Goal: Task Accomplishment & Management: Manage account settings

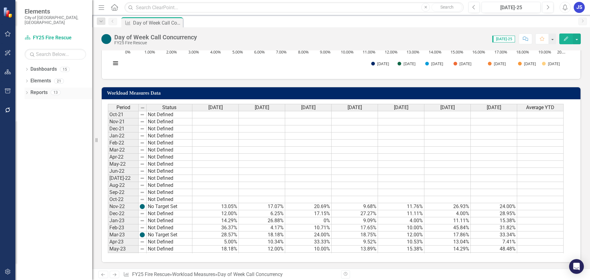
click at [29, 91] on icon "Dropdown" at bounding box center [27, 92] width 4 height 3
click at [22, 137] on icon "Dropdown" at bounding box center [20, 138] width 4 height 3
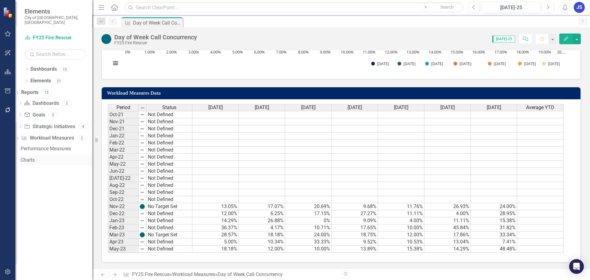
click at [38, 157] on div "Charts" at bounding box center [57, 160] width 72 height 6
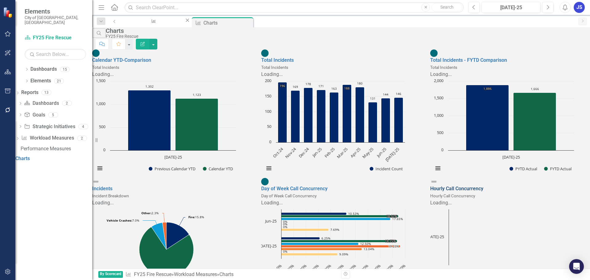
click at [471, 188] on link "Hourly Call Concurrency" at bounding box center [456, 188] width 53 height 6
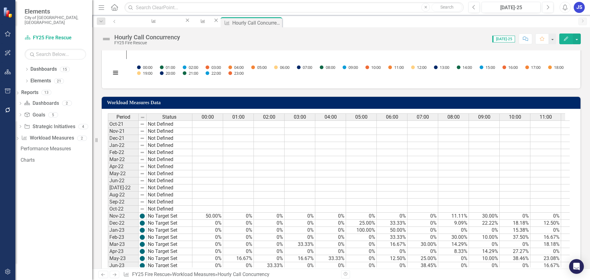
scroll to position [260, 0]
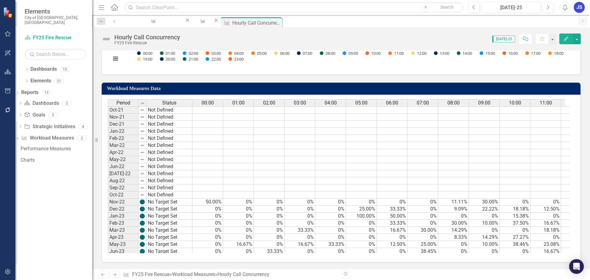
click at [225, 208] on td "0%" at bounding box center [238, 208] width 31 height 7
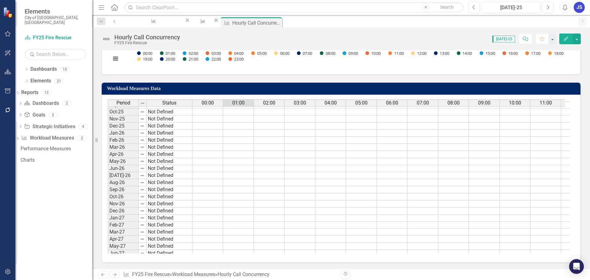
scroll to position [0, 0]
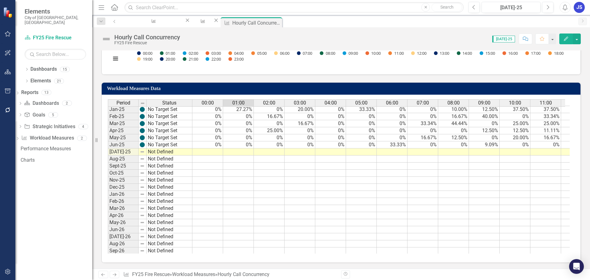
click at [209, 152] on td at bounding box center [207, 151] width 31 height 7
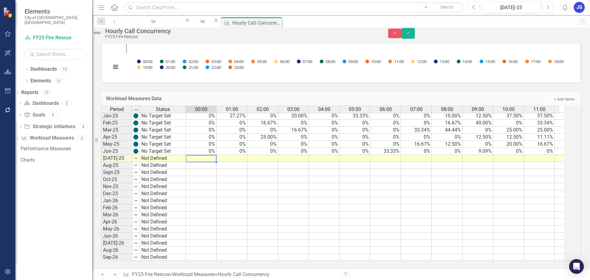
click at [208, 155] on td at bounding box center [201, 158] width 31 height 7
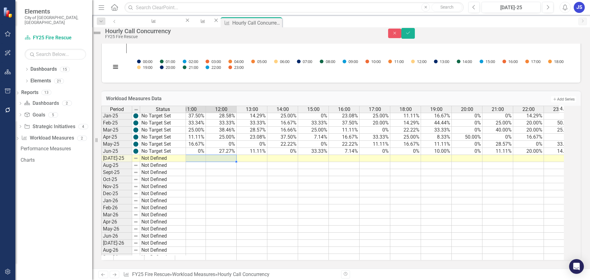
scroll to position [0, 364]
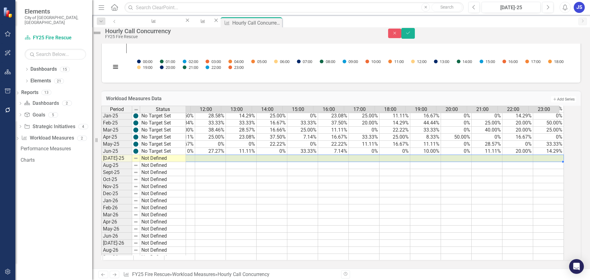
drag, startPoint x: 208, startPoint y: 155, endPoint x: 550, endPoint y: 154, distance: 341.1
click at [550, 155] on tr at bounding box center [210, 158] width 706 height 7
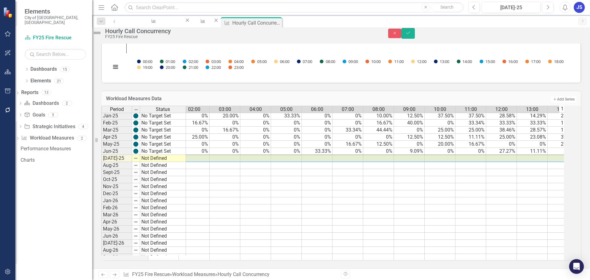
scroll to position [0, 64]
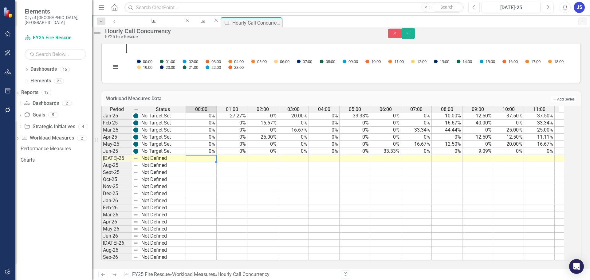
click at [216, 155] on td at bounding box center [201, 158] width 31 height 7
type textarea "0"
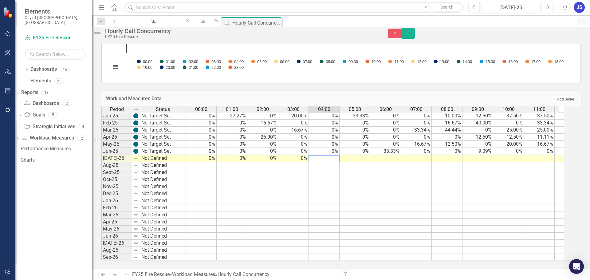
type textarea "0"
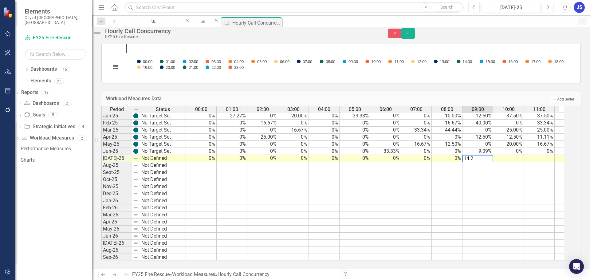
type textarea "14.29"
type textarea "11.11"
type textarea "14.29"
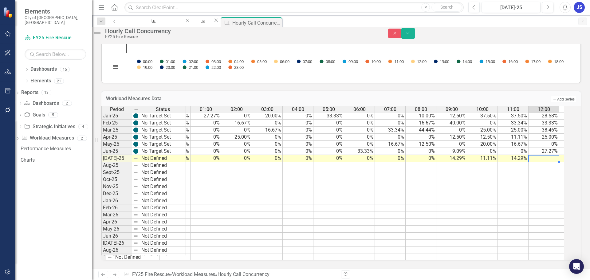
type textarea "0"
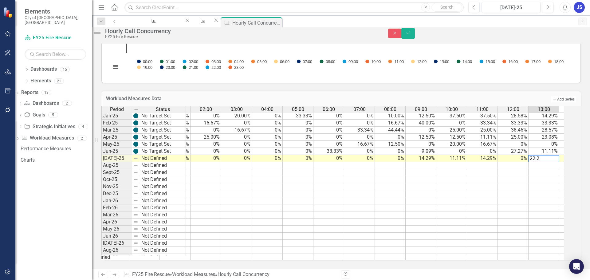
type textarea "22.22"
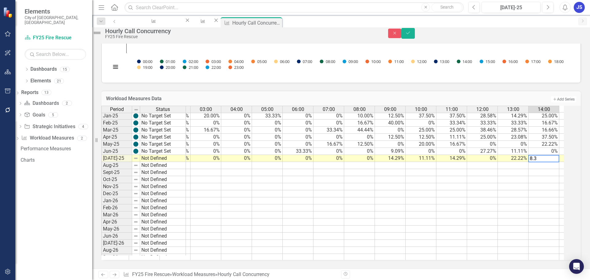
type textarea "8.33"
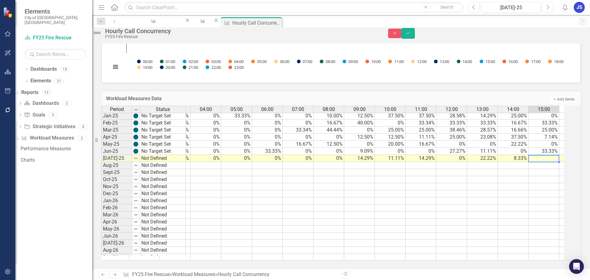
type textarea "0"
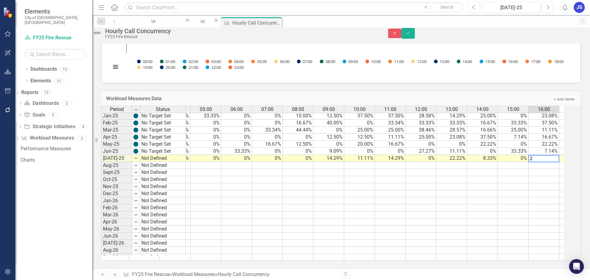
type textarea "25"
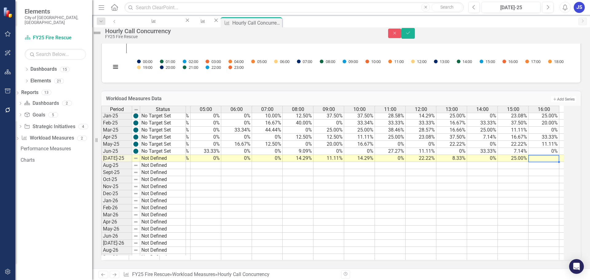
scroll to position [0, 180]
type textarea "0"
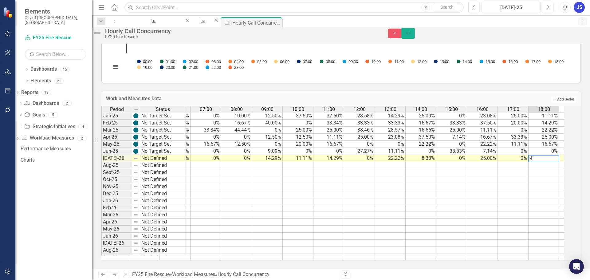
type textarea "40"
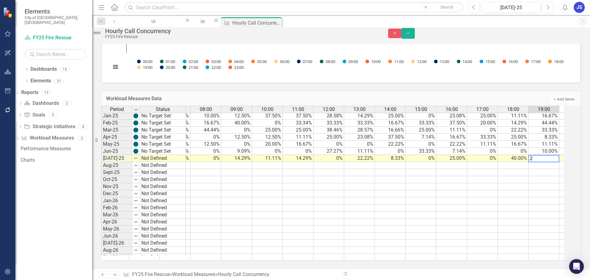
type textarea "25"
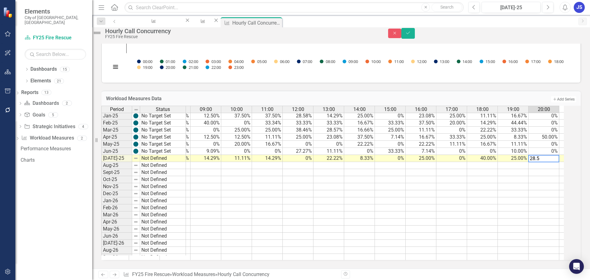
type textarea "28.57"
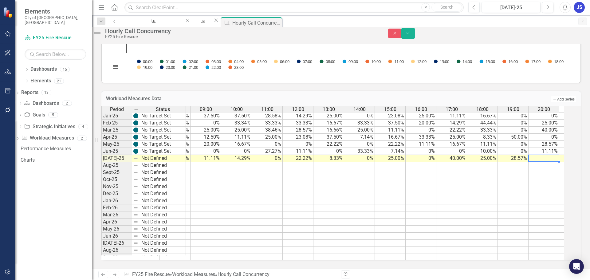
scroll to position [0, 302]
type textarea "20"
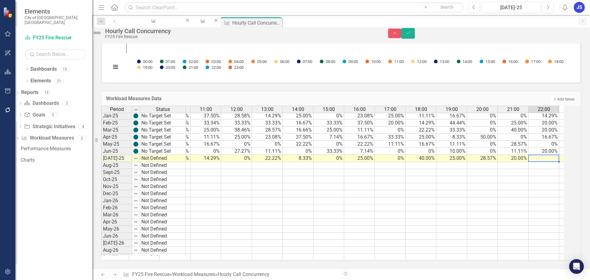
type textarea "0"
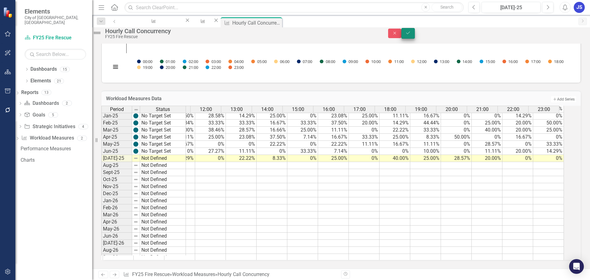
type textarea "0"
click at [411, 35] on icon "Save" at bounding box center [408, 33] width 6 height 4
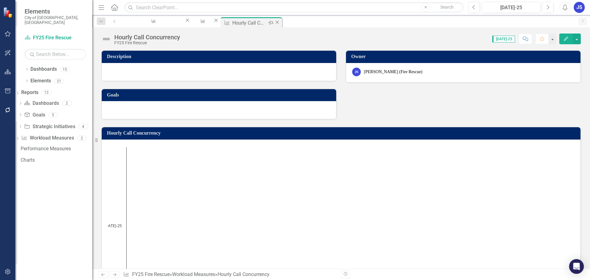
click at [280, 22] on icon "Close" at bounding box center [277, 22] width 6 height 5
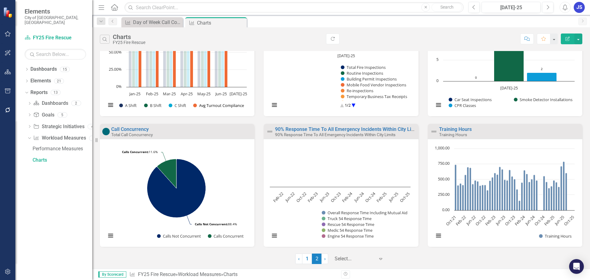
scroll to position [63, 0]
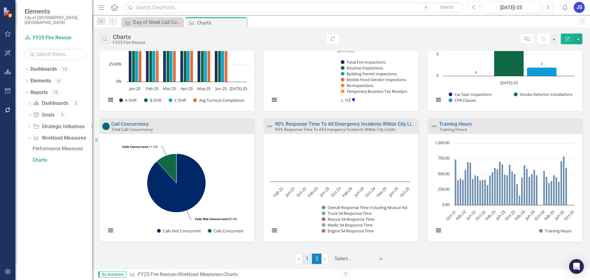
click at [306, 259] on link "1" at bounding box center [307, 258] width 10 height 10
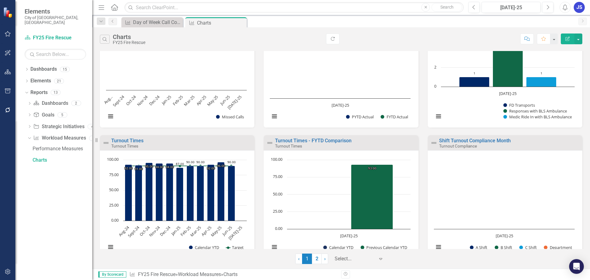
scroll to position [324, 0]
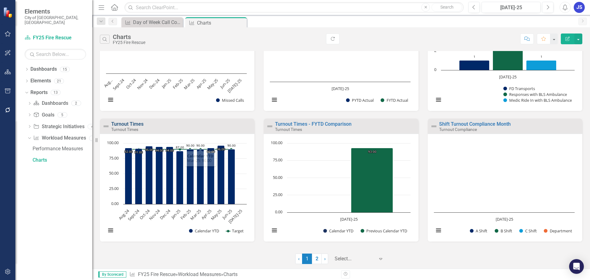
click at [126, 124] on link "Turnout Times" at bounding box center [127, 124] width 32 height 6
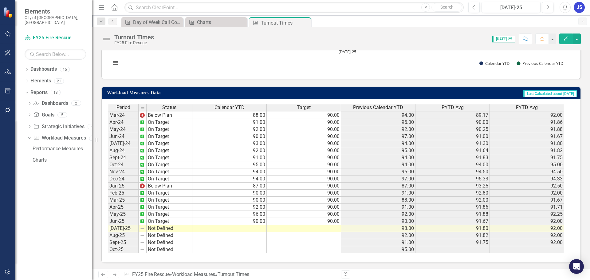
scroll to position [297, 0]
click at [163, 229] on tbody "Dec-22 Below Plan Jan-23 On Target Feb-23 Below Plan Mar-23 On Target Apr-23 On…" at bounding box center [150, 128] width 84 height 247
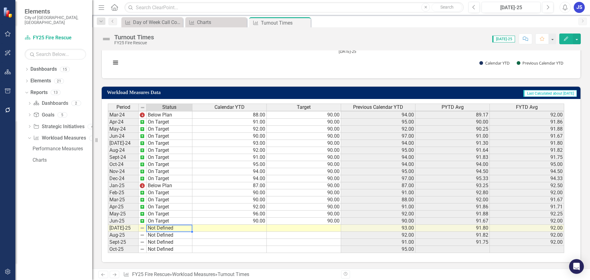
click at [163, 229] on td "Not Defined" at bounding box center [169, 227] width 46 height 7
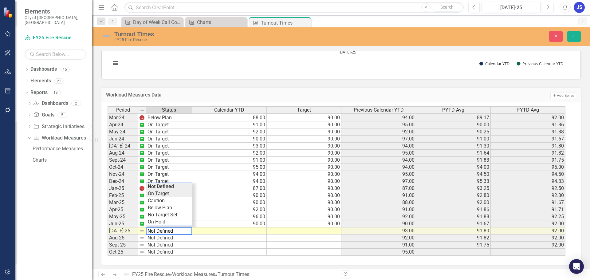
type textarea "On Target"
click at [160, 194] on div "Period Status Calendar YTD Target Previous Calendar YTD PYTD Avg FYTD Avg Feb-2…" at bounding box center [338, 181] width 462 height 150
click at [252, 232] on td at bounding box center [229, 230] width 75 height 7
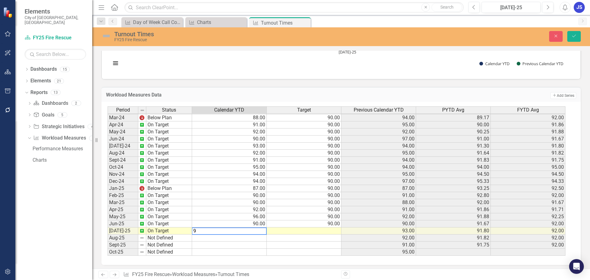
type textarea "93"
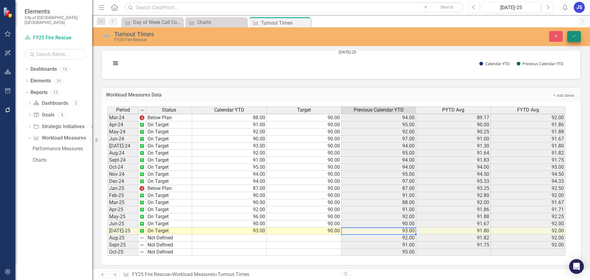
type textarea "90"
click at [579, 34] on button "Save" at bounding box center [574, 36] width 14 height 11
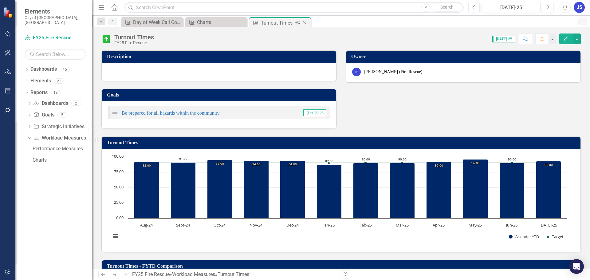
click at [306, 21] on icon "Close" at bounding box center [305, 22] width 6 height 5
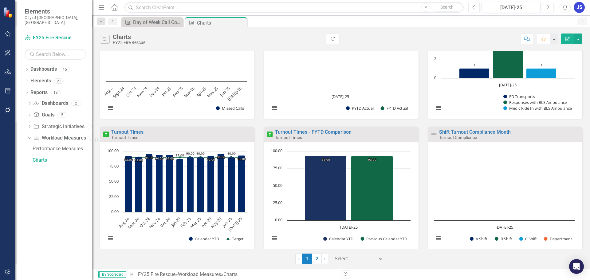
scroll to position [324, 0]
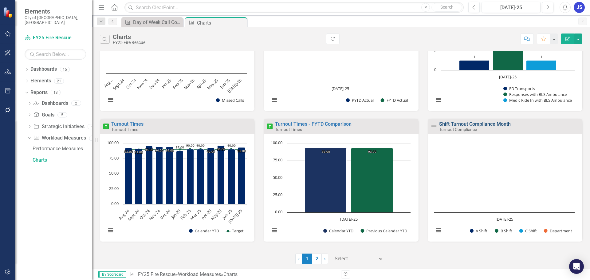
click at [474, 123] on link "Shift Turnout Compliance Month" at bounding box center [475, 124] width 72 height 6
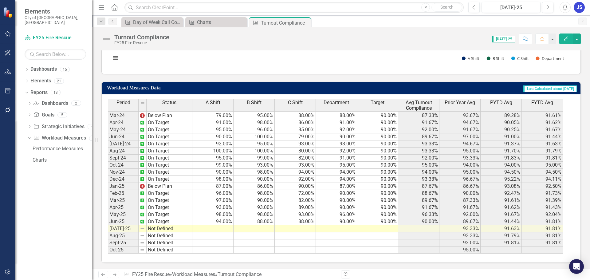
scroll to position [302, 0]
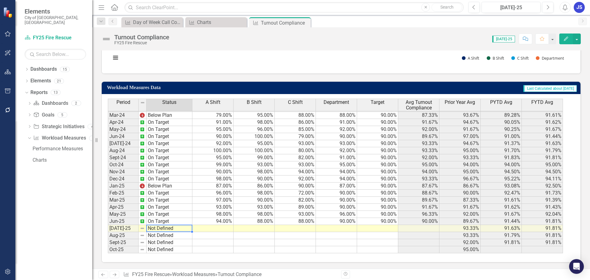
click at [160, 227] on td "Not Defined" at bounding box center [169, 228] width 46 height 7
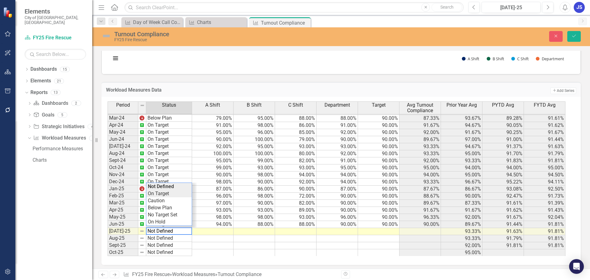
type textarea "On Target"
click at [160, 194] on div "Period Status A Shift B Shift C Shift Department Target Avg Turnout Compliance …" at bounding box center [338, 178] width 462 height 154
click at [216, 231] on td at bounding box center [212, 231] width 41 height 7
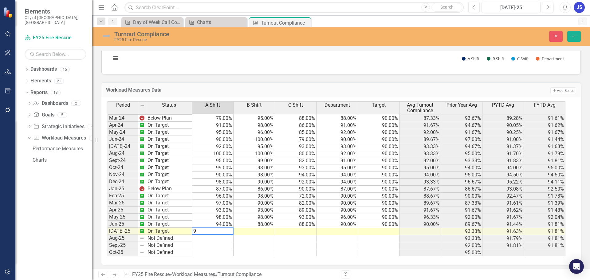
type textarea "98"
type textarea "88"
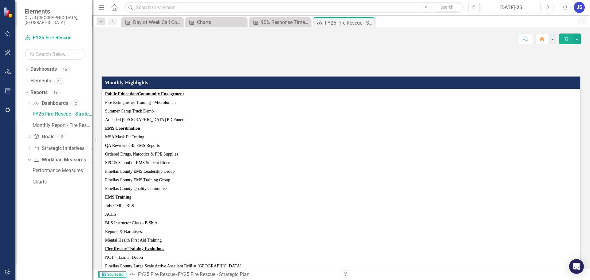
scroll to position [94, 0]
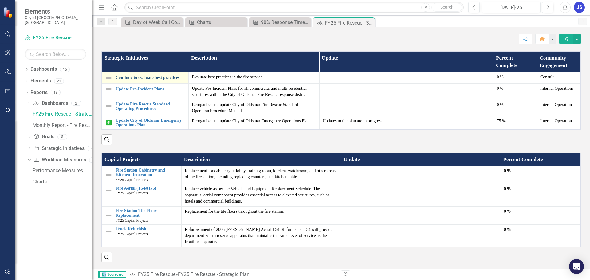
click at [132, 77] on link "Continue to evaluate best practices" at bounding box center [150, 77] width 70 height 5
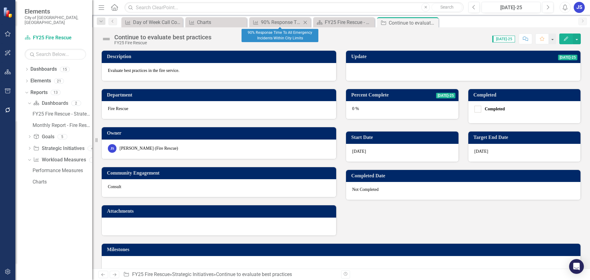
click at [304, 21] on icon "Close" at bounding box center [305, 22] width 6 height 5
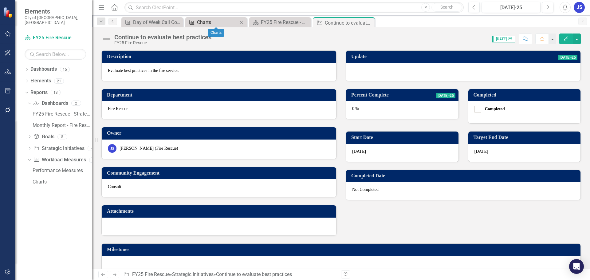
drag, startPoint x: 241, startPoint y: 20, endPoint x: 236, endPoint y: 22, distance: 5.5
click at [236, 22] on div "Workload Measures Charts Close" at bounding box center [216, 22] width 58 height 8
click at [176, 22] on icon "Close" at bounding box center [177, 22] width 6 height 5
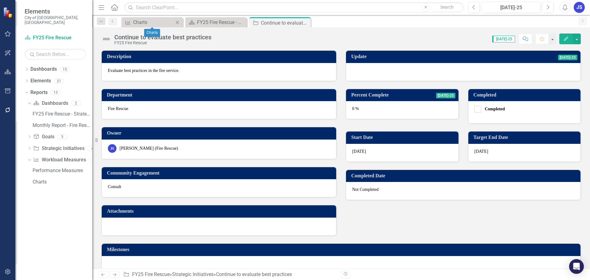
click at [176, 22] on icon "Close" at bounding box center [177, 22] width 6 height 5
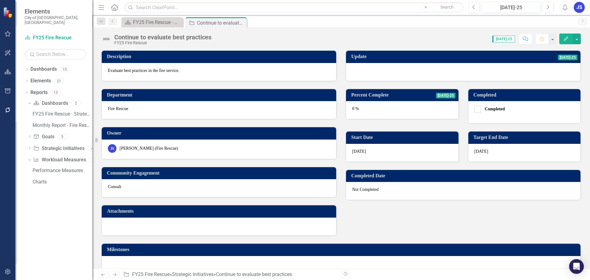
click at [376, 66] on div at bounding box center [463, 72] width 234 height 18
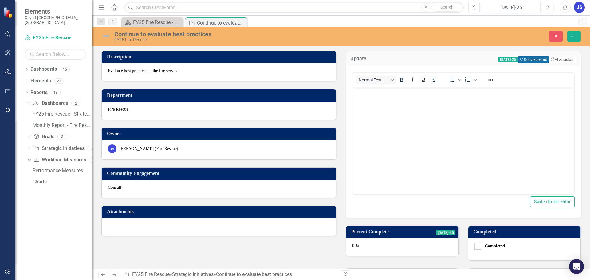
click at [527, 56] on button "Copy Forward Copy Forward" at bounding box center [532, 59] width 31 height 7
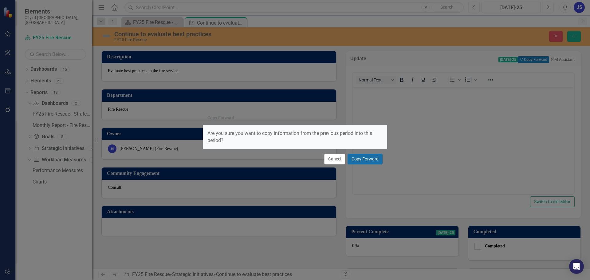
click at [371, 160] on button "Copy Forward" at bounding box center [364, 159] width 35 height 11
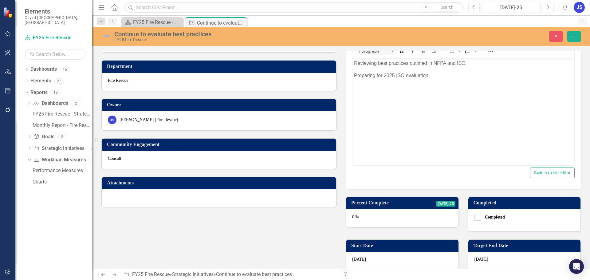
scroll to position [92, 0]
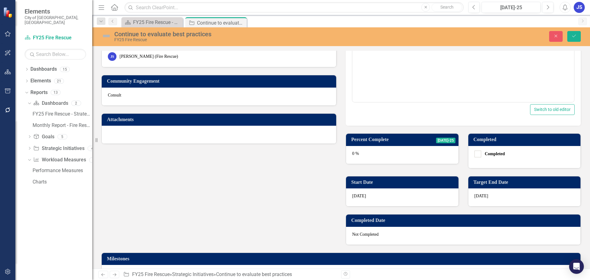
click at [357, 156] on div "0 %" at bounding box center [402, 155] width 112 height 18
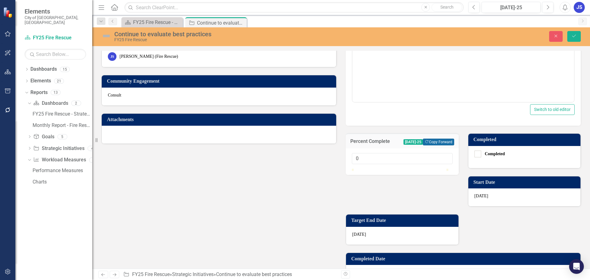
click at [438, 140] on button "Copy Forward Copy Forward" at bounding box center [437, 141] width 31 height 7
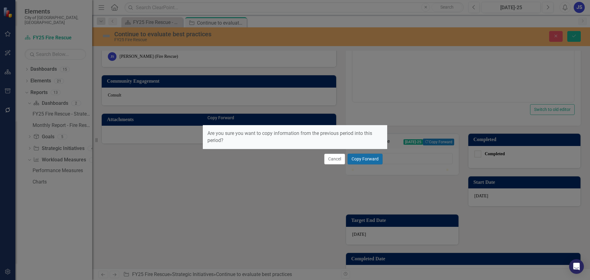
click at [369, 160] on button "Copy Forward" at bounding box center [364, 159] width 35 height 11
type input "20"
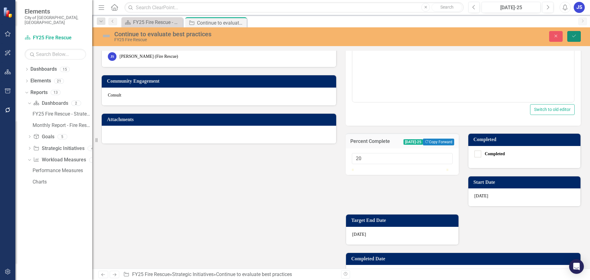
click at [574, 39] on button "Save" at bounding box center [574, 36] width 14 height 11
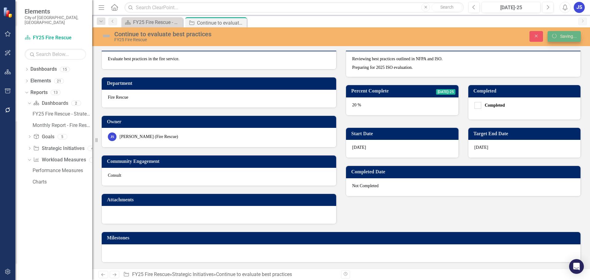
scroll to position [12, 0]
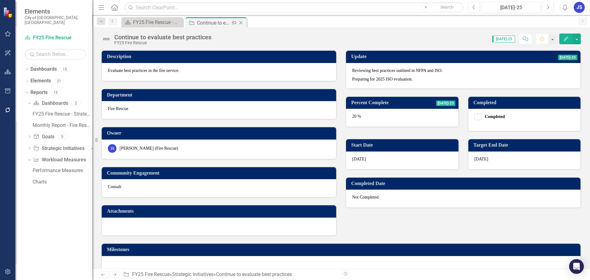
click at [241, 20] on div "Close" at bounding box center [241, 23] width 8 height 8
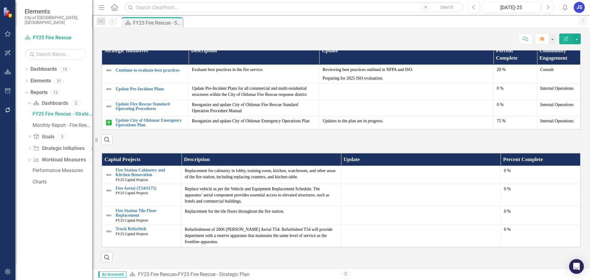
scroll to position [549, 0]
click at [107, 70] on img at bounding box center [108, 70] width 7 height 7
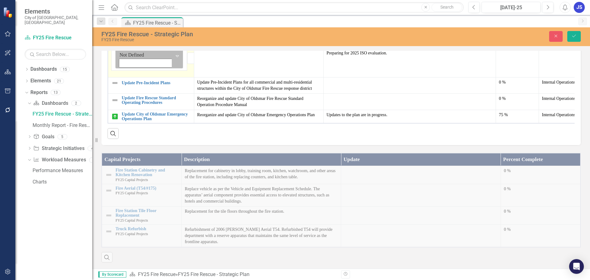
click at [174, 58] on icon "Expand" at bounding box center [177, 55] width 6 height 5
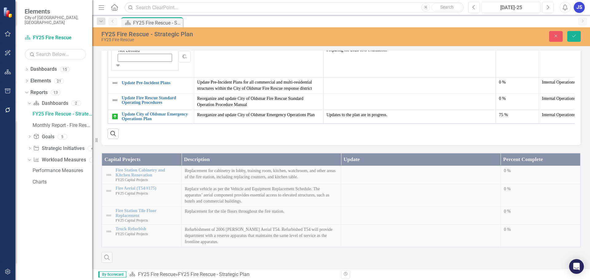
click at [132, 85] on link "Update Pre-Incident Plans" at bounding box center [156, 82] width 69 height 5
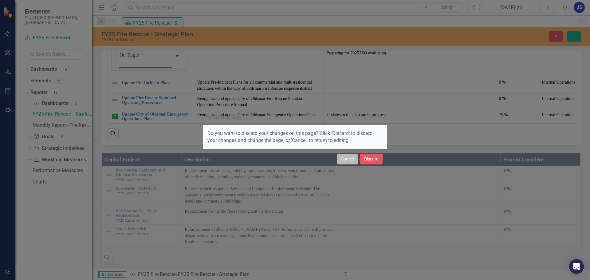
click at [343, 158] on button "Cancel" at bounding box center [347, 159] width 21 height 11
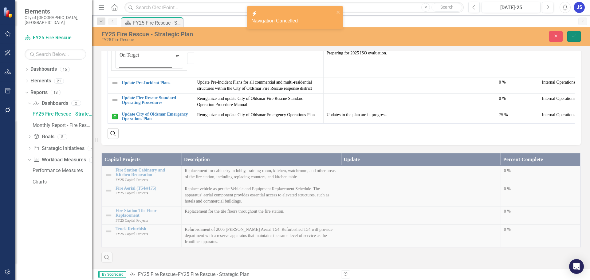
click at [574, 33] on button "Save" at bounding box center [574, 36] width 14 height 11
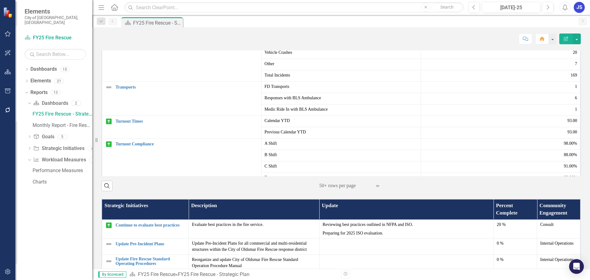
scroll to position [307, 0]
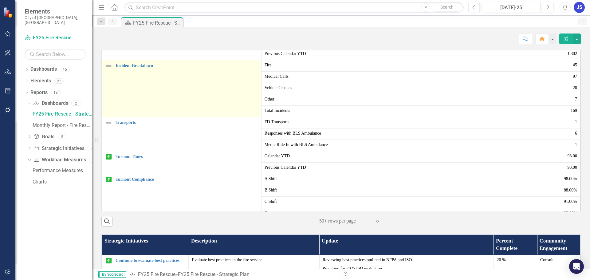
click at [109, 69] on img at bounding box center [108, 65] width 7 height 7
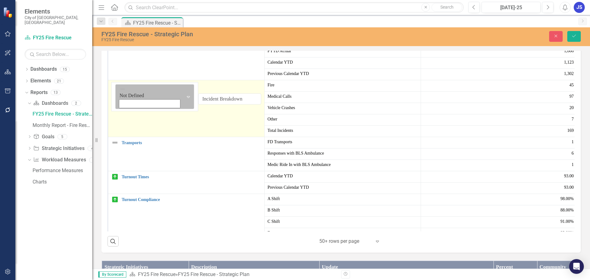
click at [185, 99] on icon "Expand" at bounding box center [188, 96] width 6 height 5
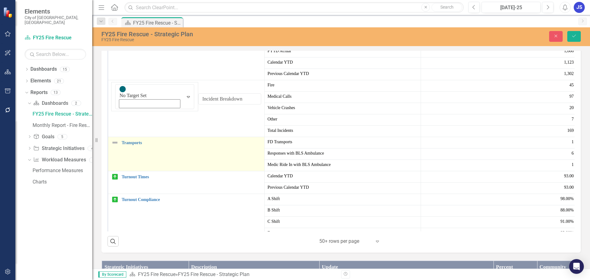
click at [119, 146] on div "Transports" at bounding box center [186, 142] width 150 height 7
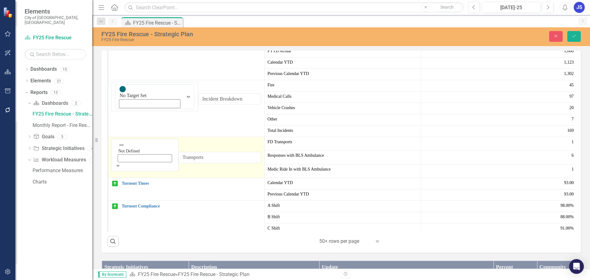
click at [121, 168] on icon "Expand" at bounding box center [118, 165] width 6 height 4
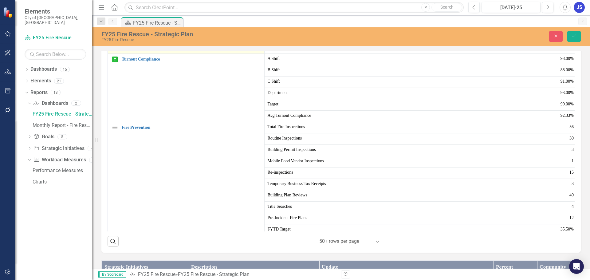
scroll to position [154, 0]
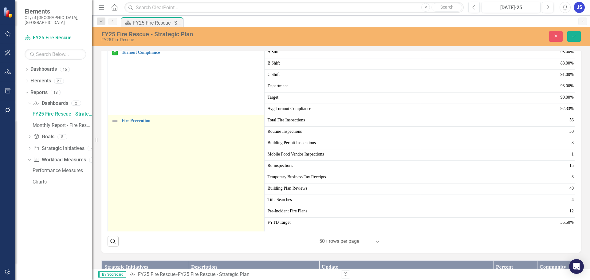
click at [116, 124] on img at bounding box center [114, 120] width 7 height 7
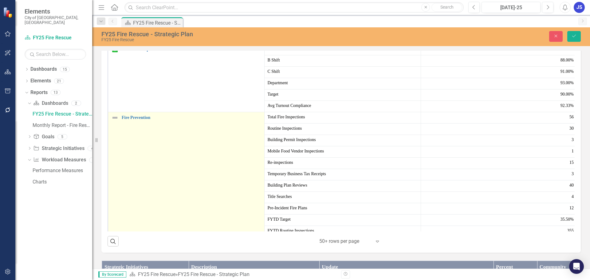
click at [116, 121] on img at bounding box center [114, 117] width 7 height 7
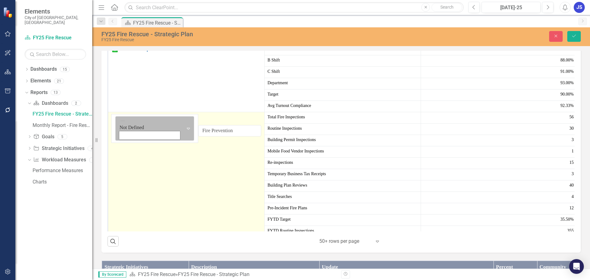
click at [185, 131] on icon "Expand" at bounding box center [188, 128] width 6 height 5
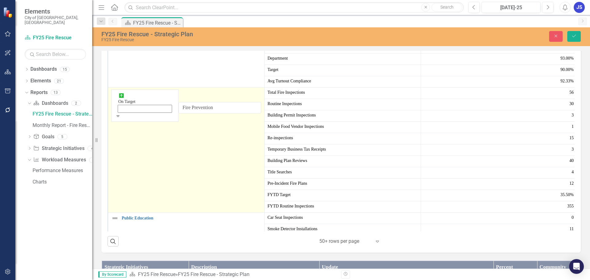
scroll to position [276, 0]
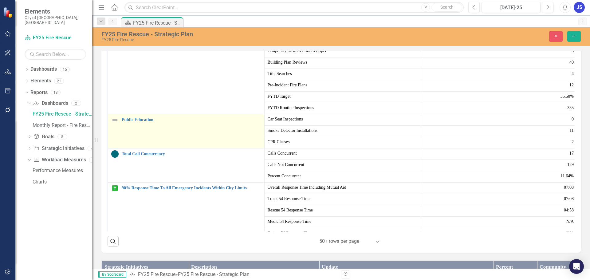
click at [115, 123] on img at bounding box center [114, 119] width 7 height 7
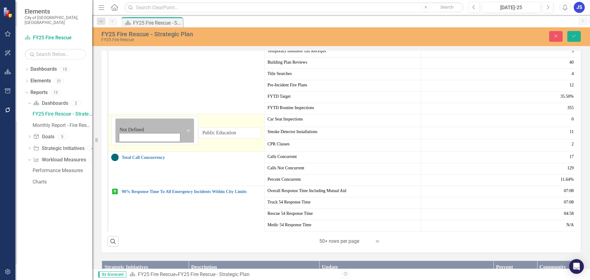
click at [119, 126] on img at bounding box center [122, 123] width 6 height 6
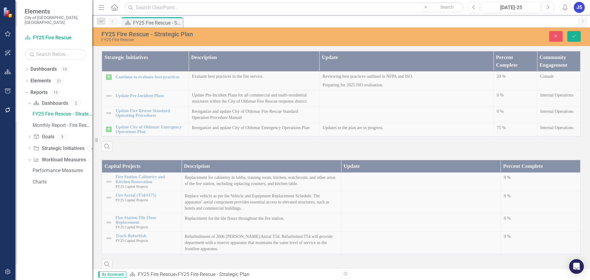
scroll to position [522, 0]
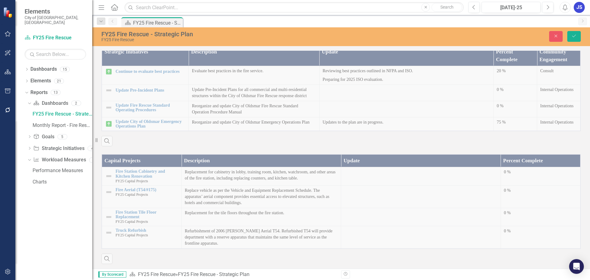
click at [130, 142] on div "Strategic Initiatives Description Update Percent Complete Community Engagement …" at bounding box center [341, 91] width 488 height 109
click at [132, 143] on div "Strategic Initiatives Description Update Percent Complete Community Engagement …" at bounding box center [341, 91] width 488 height 109
click at [132, 142] on div "Strategic Initiatives Description Update Percent Complete Community Engagement …" at bounding box center [341, 91] width 488 height 109
click at [578, 35] on button "Save" at bounding box center [574, 36] width 14 height 11
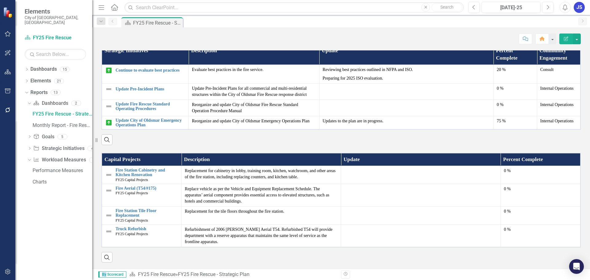
scroll to position [549, 0]
click at [138, 89] on link "Update Pre-Incident Plans" at bounding box center [150, 89] width 70 height 5
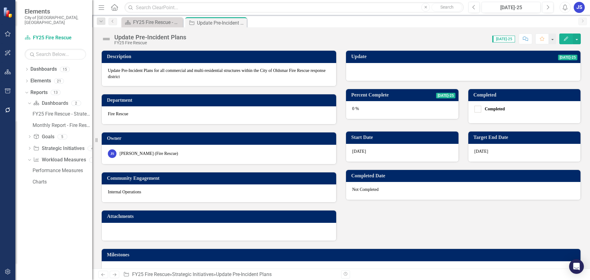
click at [366, 70] on div at bounding box center [463, 72] width 234 height 18
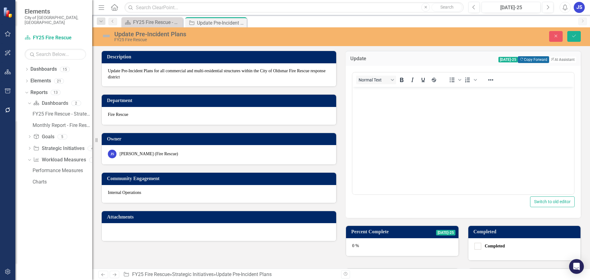
click at [523, 57] on button "Copy Forward Copy Forward" at bounding box center [532, 59] width 31 height 7
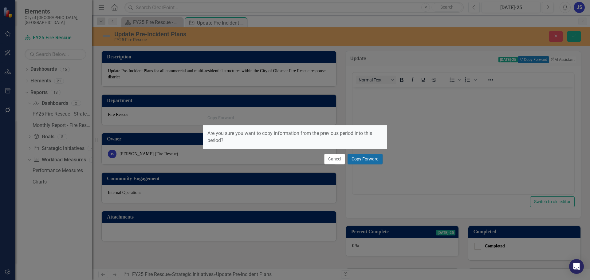
click at [374, 155] on button "Copy Forward" at bounding box center [364, 159] width 35 height 11
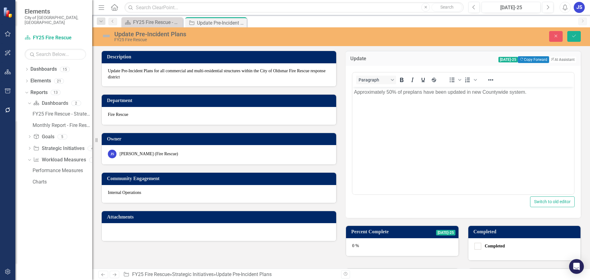
click at [389, 91] on p "Approximately 50% of preplans have been updated in new Countywide system." at bounding box center [463, 91] width 218 height 7
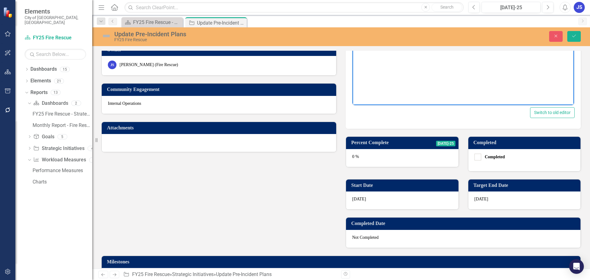
scroll to position [92, 0]
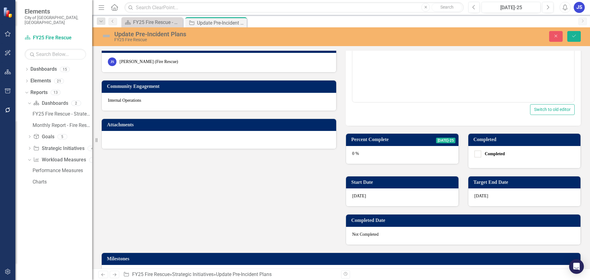
click at [369, 154] on div "0 %" at bounding box center [402, 155] width 112 height 18
click at [370, 154] on div "0 %" at bounding box center [402, 155] width 112 height 18
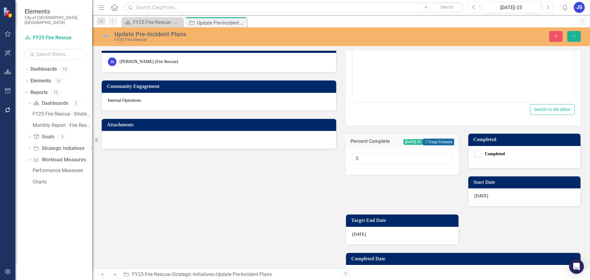
click at [427, 139] on button "Copy Forward Copy Forward" at bounding box center [437, 141] width 31 height 7
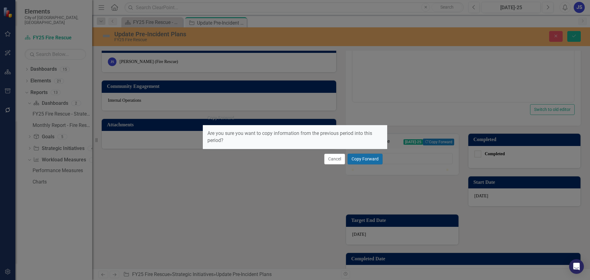
click at [370, 157] on button "Copy Forward" at bounding box center [364, 159] width 35 height 11
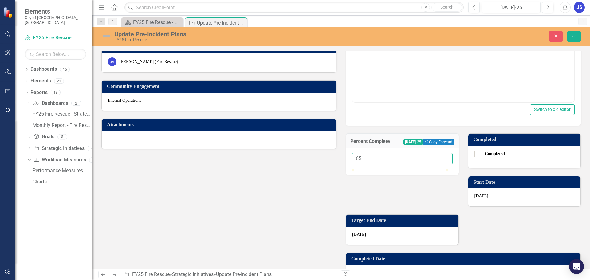
click at [354, 158] on input "65" at bounding box center [402, 158] width 101 height 11
click at [355, 157] on input "65" at bounding box center [402, 158] width 101 height 11
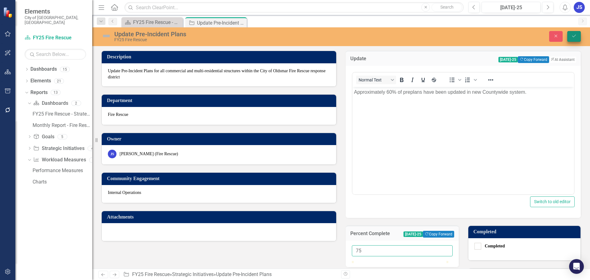
type input "75"
click at [572, 35] on icon "Save" at bounding box center [574, 36] width 6 height 4
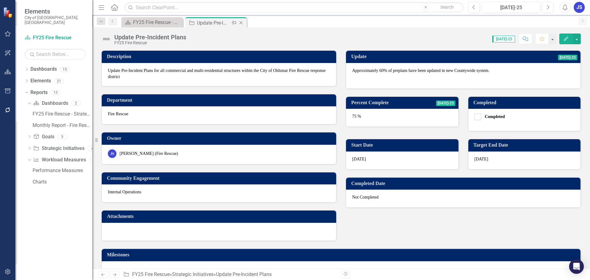
drag, startPoint x: 240, startPoint y: 22, endPoint x: 238, endPoint y: 24, distance: 3.3
click at [0, 0] on icon "Close" at bounding box center [0, 0] width 0 height 0
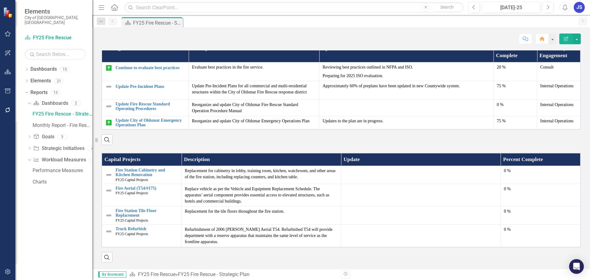
scroll to position [522, 0]
click at [130, 111] on link "Update Fire Rescue Standard Operating Procedures" at bounding box center [150, 107] width 70 height 10
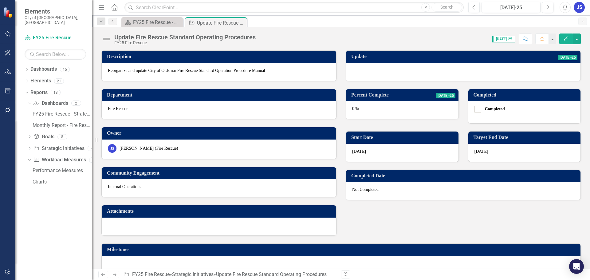
click at [385, 68] on div at bounding box center [463, 72] width 234 height 18
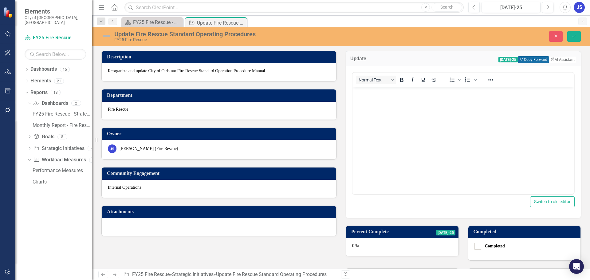
click at [518, 60] on button "Copy Forward Copy Forward" at bounding box center [532, 59] width 31 height 7
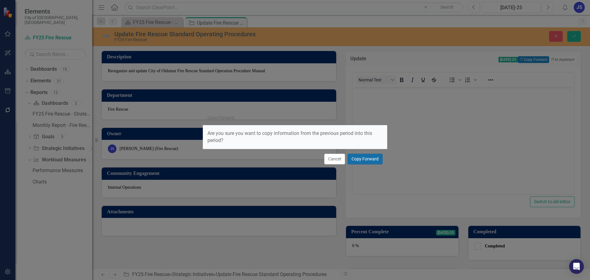
click at [365, 159] on button "Copy Forward" at bounding box center [364, 159] width 35 height 11
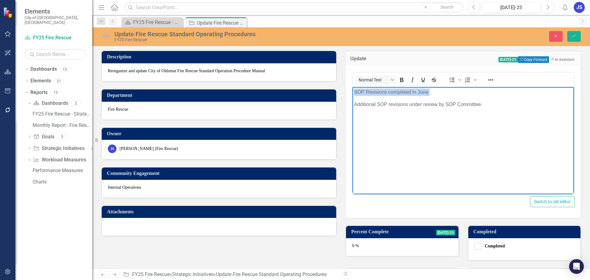
drag, startPoint x: 432, startPoint y: 92, endPoint x: 335, endPoint y: 85, distance: 97.0
click at [352, 87] on html "SOP Revisions completed in June. Additional SOP revisions under review by SOP C…" at bounding box center [462, 133] width 221 height 92
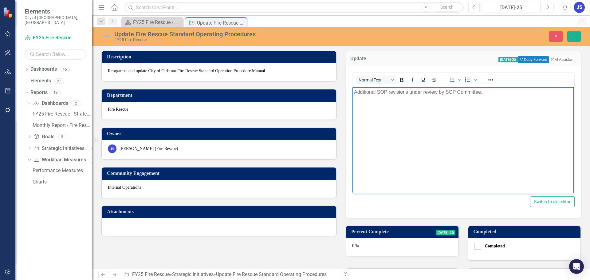
scroll to position [108, 0]
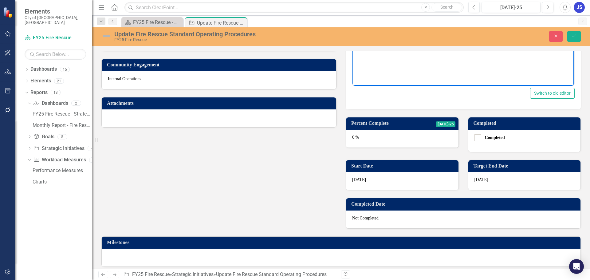
click at [374, 136] on div "0 %" at bounding box center [402, 139] width 112 height 18
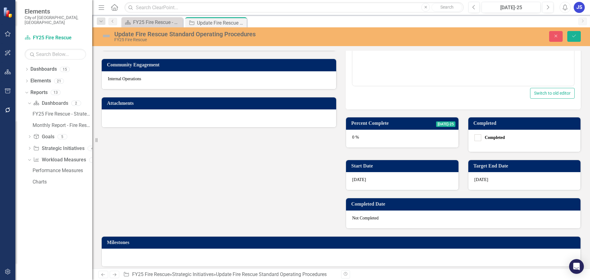
click at [374, 136] on div "0 %" at bounding box center [402, 139] width 112 height 18
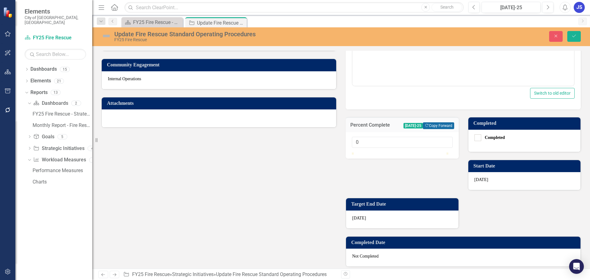
click at [429, 125] on button "Copy Forward Copy Forward" at bounding box center [437, 125] width 31 height 7
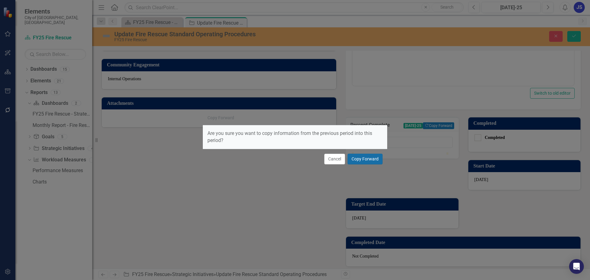
click at [372, 158] on button "Copy Forward" at bounding box center [364, 159] width 35 height 11
type input "65"
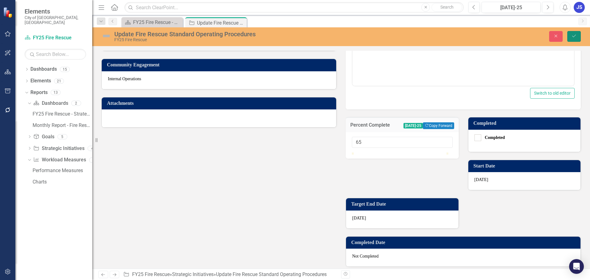
click at [571, 38] on button "Save" at bounding box center [574, 36] width 14 height 11
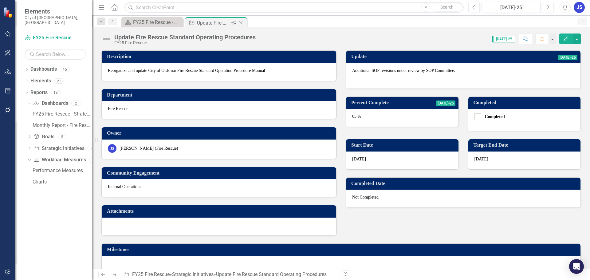
click at [239, 23] on icon "Close" at bounding box center [241, 22] width 6 height 5
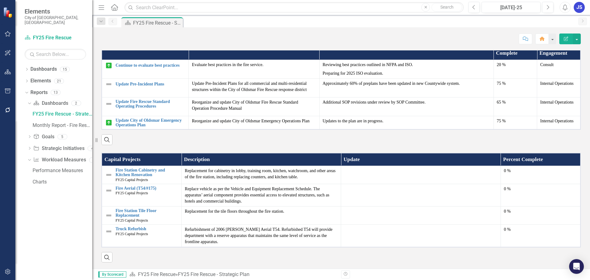
scroll to position [554, 0]
click at [111, 82] on img at bounding box center [108, 83] width 7 height 7
click at [111, 83] on img at bounding box center [108, 83] width 7 height 7
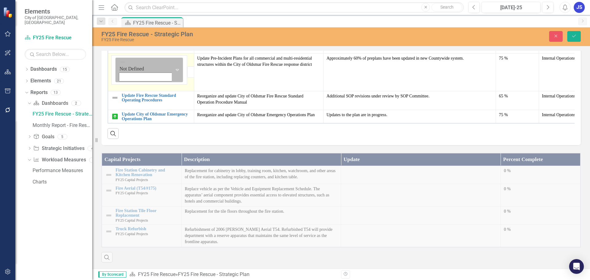
click at [174, 72] on icon "Expand" at bounding box center [177, 69] width 6 height 5
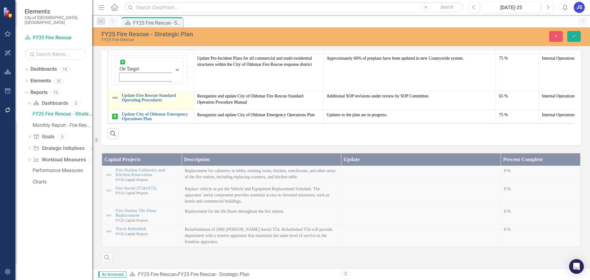
click at [117, 101] on img at bounding box center [114, 97] width 7 height 7
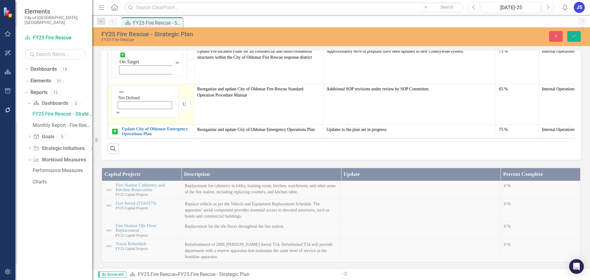
click at [118, 95] on img at bounding box center [121, 92] width 6 height 6
click at [576, 34] on icon "Save" at bounding box center [574, 36] width 6 height 4
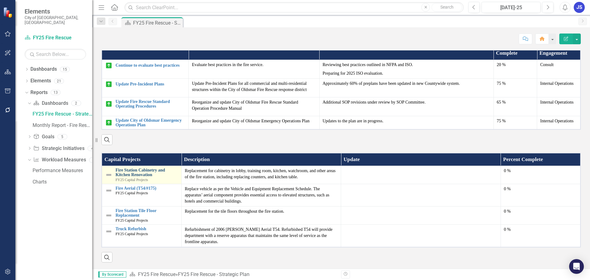
click at [131, 168] on link "Fire Station Cabinetry and Kitchen Renovation" at bounding box center [146, 173] width 63 height 10
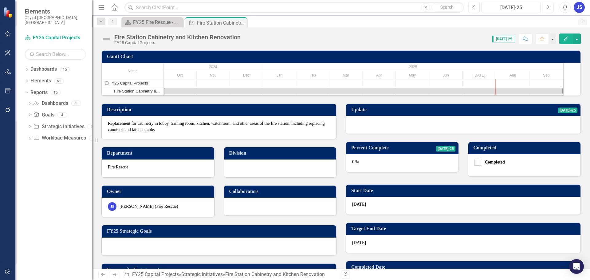
click at [412, 134] on div at bounding box center [463, 125] width 234 height 18
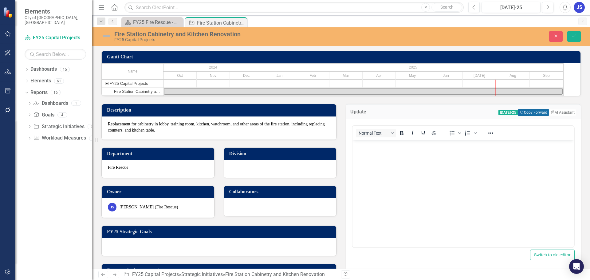
click at [517, 116] on button "Copy Forward Copy Forward" at bounding box center [532, 112] width 31 height 7
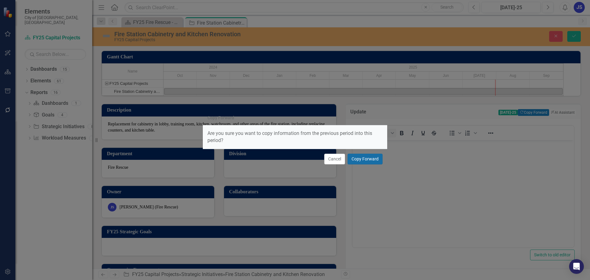
click at [360, 160] on button "Copy Forward" at bounding box center [364, 159] width 35 height 11
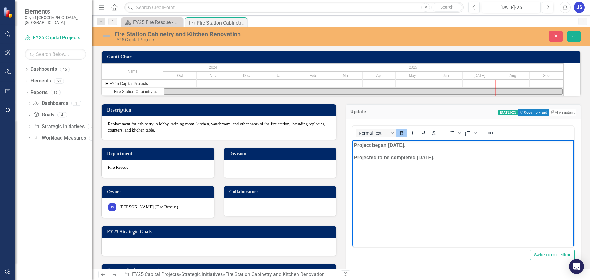
drag, startPoint x: 454, startPoint y: 157, endPoint x: 350, endPoint y: 142, distance: 105.4
click at [352, 142] on html "Project began June 30th. Projected to be completed in three weeks." at bounding box center [462, 186] width 221 height 92
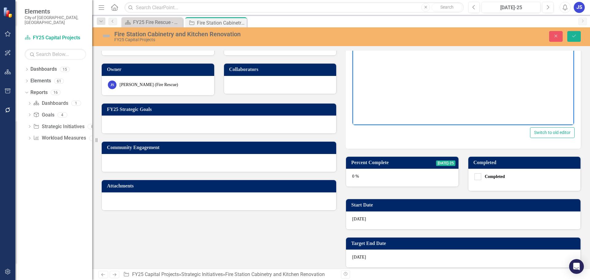
scroll to position [123, 0]
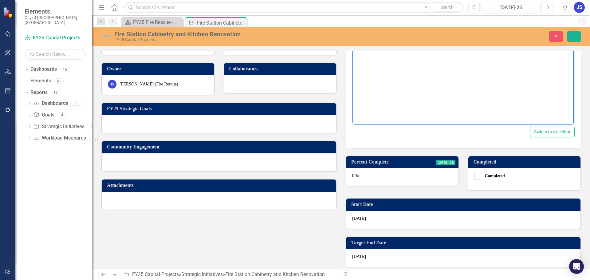
click at [377, 185] on div "0 %" at bounding box center [402, 177] width 112 height 18
click at [376, 185] on div "0 %" at bounding box center [402, 177] width 112 height 18
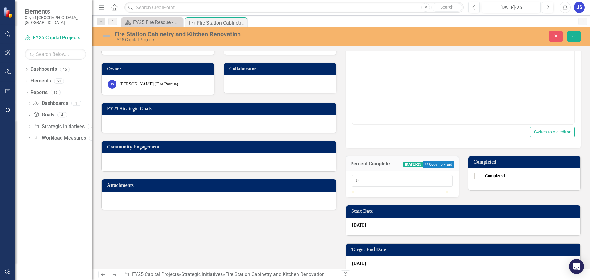
type input "100"
click at [447, 191] on div at bounding box center [402, 191] width 101 height 0
drag, startPoint x: 447, startPoint y: 208, endPoint x: 450, endPoint y: 208, distance: 3.4
click at [450, 197] on div "100" at bounding box center [401, 183] width 113 height 27
click at [474, 177] on input "Completed" at bounding box center [476, 175] width 4 height 4
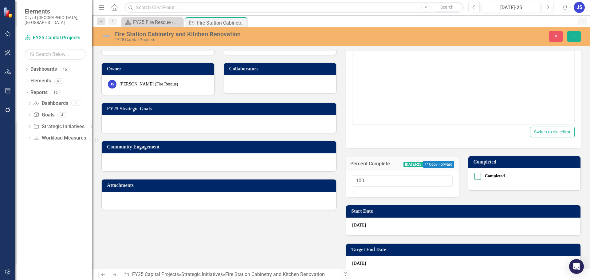
checkbox input "true"
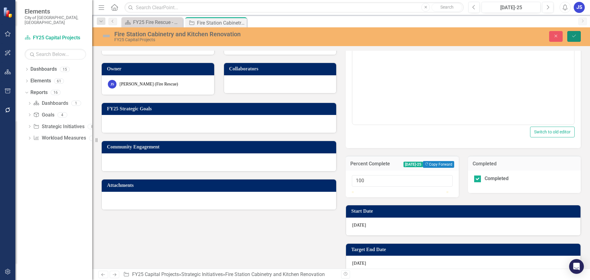
click at [574, 35] on icon "Save" at bounding box center [574, 36] width 6 height 4
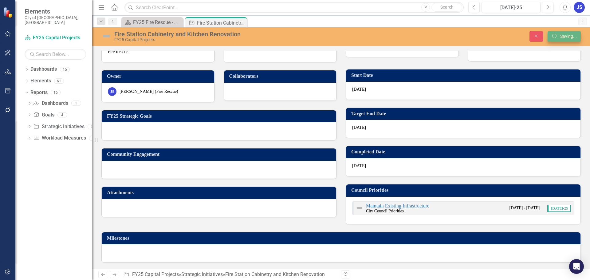
scroll to position [121, 0]
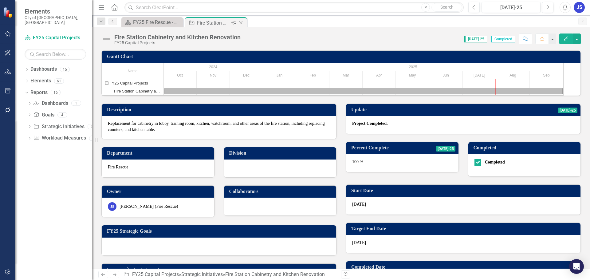
click at [241, 23] on icon "Close" at bounding box center [241, 22] width 6 height 5
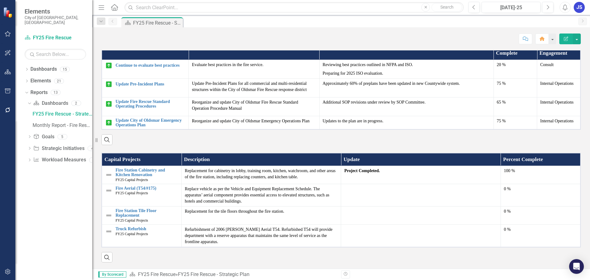
scroll to position [554, 0]
click at [107, 174] on img at bounding box center [108, 174] width 7 height 7
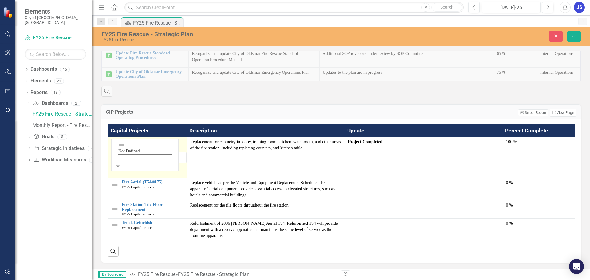
click at [119, 166] on icon at bounding box center [118, 166] width 3 height 2
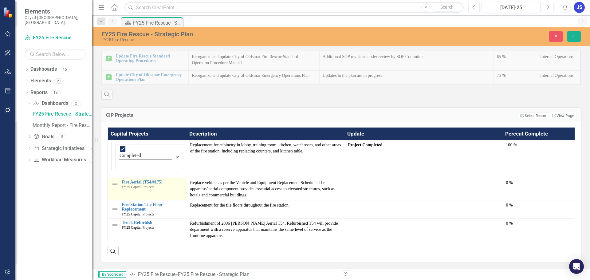
click at [118, 188] on img at bounding box center [114, 184] width 7 height 7
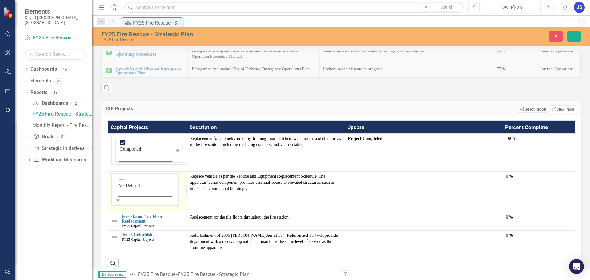
click at [121, 202] on icon "Expand" at bounding box center [118, 199] width 6 height 4
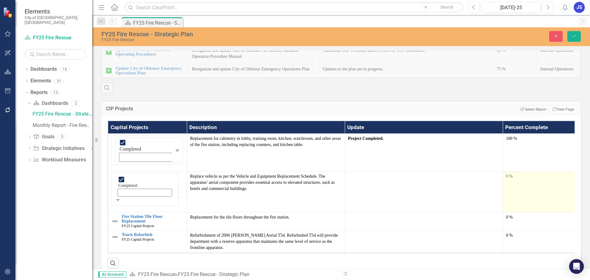
click at [517, 179] on div "0 %" at bounding box center [542, 176] width 72 height 6
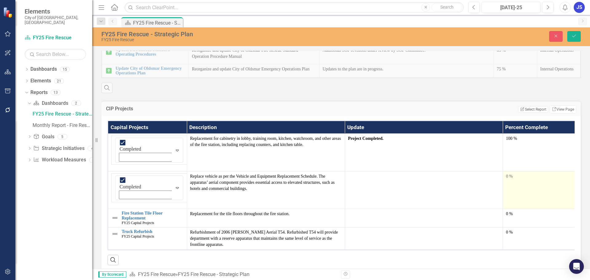
click at [517, 179] on div "0 %" at bounding box center [542, 176] width 72 height 6
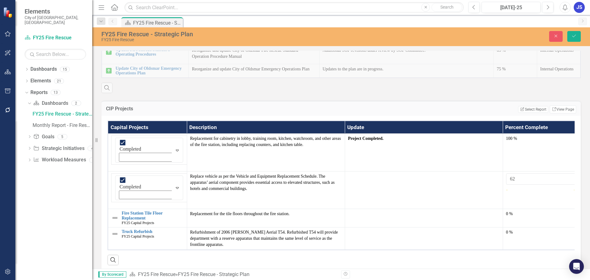
type input "100"
drag, startPoint x: 507, startPoint y: 228, endPoint x: 599, endPoint y: 224, distance: 91.6
click at [589, 224] on html "Elements City of Oldsmar, FL Dashboard FY25 Fire Rescue Search Dropdown Dashboa…" at bounding box center [295, 140] width 590 height 280
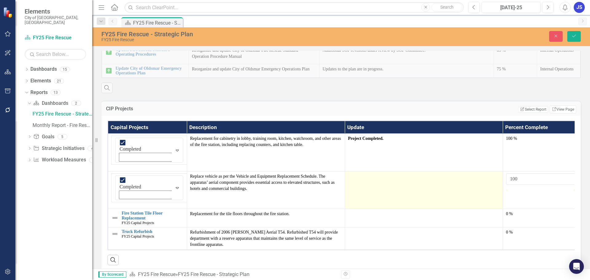
click at [387, 209] on td at bounding box center [423, 190] width 158 height 38
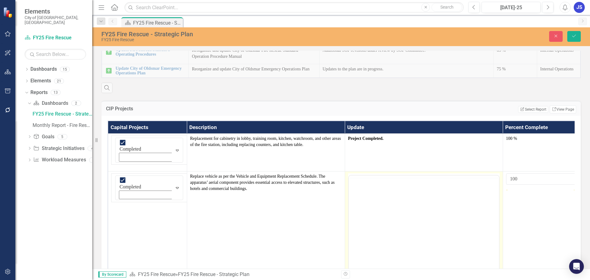
scroll to position [0, 0]
click at [370, 200] on body "Rich Text Area. Press ALT-0 for help." at bounding box center [423, 235] width 150 height 92
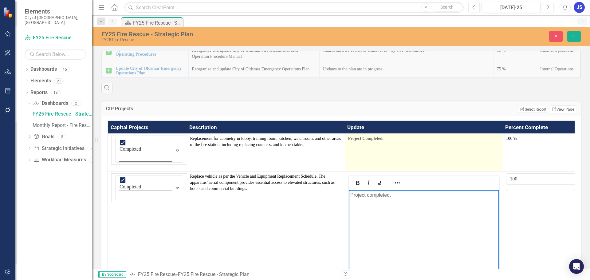
click at [386, 142] on p "Project Completed." at bounding box center [423, 138] width 151 height 6
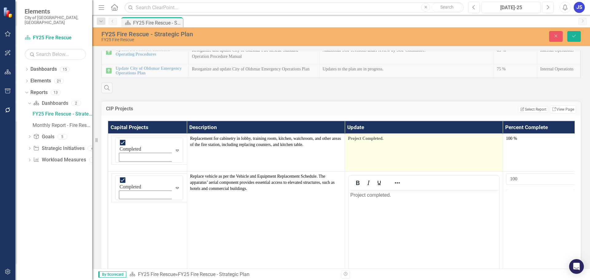
click at [385, 142] on p "Project Completed." at bounding box center [423, 138] width 151 height 6
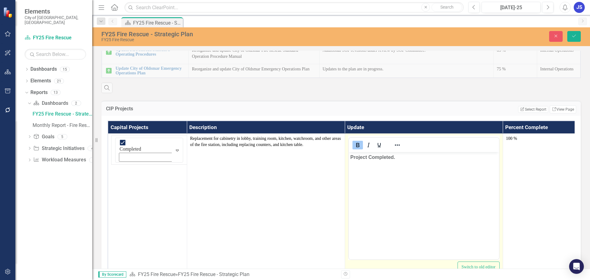
click at [371, 157] on strong "Project Completed." at bounding box center [372, 156] width 45 height 5
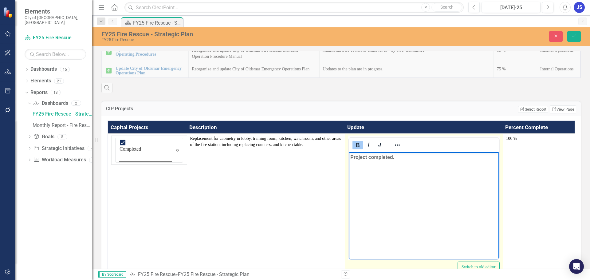
click at [358, 149] on icon "Bold" at bounding box center [357, 144] width 7 height 7
drag, startPoint x: 364, startPoint y: 163, endPoint x: 364, endPoint y: 156, distance: 7.4
click at [364, 156] on strong "Project" at bounding box center [358, 156] width 17 height 5
click at [356, 147] on icon "Bold" at bounding box center [357, 145] width 3 height 4
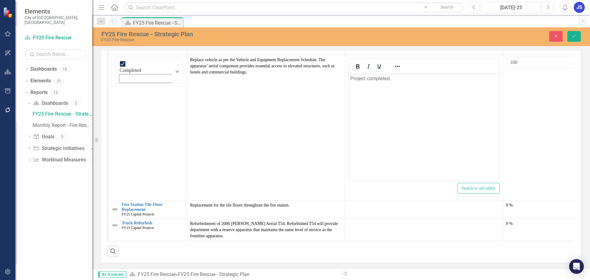
scroll to position [695, 0]
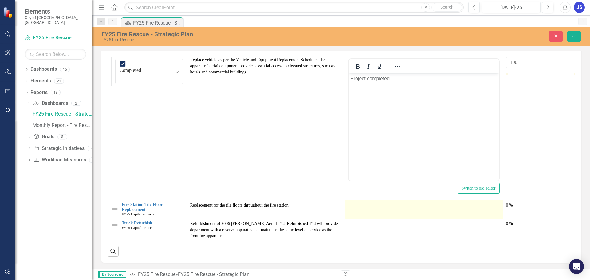
click at [370, 202] on div at bounding box center [423, 205] width 151 height 7
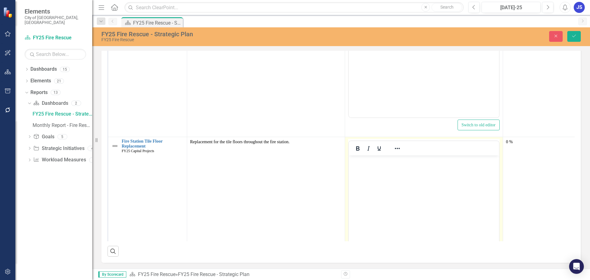
scroll to position [201, 0]
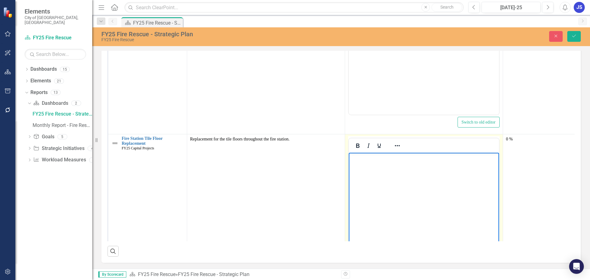
click at [355, 161] on body "Rich Text Area. Press ALT-0 for help." at bounding box center [423, 199] width 150 height 92
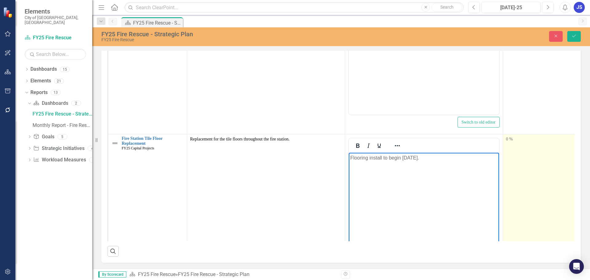
click at [513, 144] on td "0 %" at bounding box center [541, 206] width 79 height 145
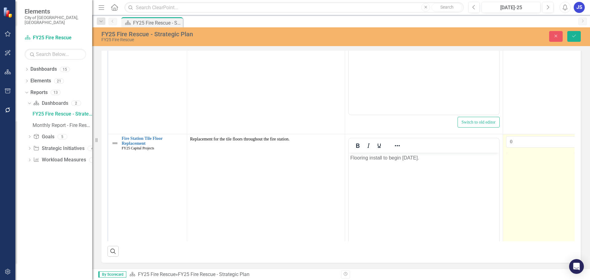
click at [552, 152] on div at bounding box center [542, 152] width 72 height 0
type input "50"
drag, startPoint x: 552, startPoint y: 158, endPoint x: 542, endPoint y: 158, distance: 10.7
click at [539, 152] on div at bounding box center [539, 152] width 0 height 0
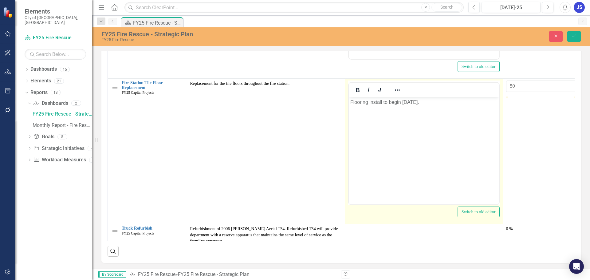
scroll to position [267, 0]
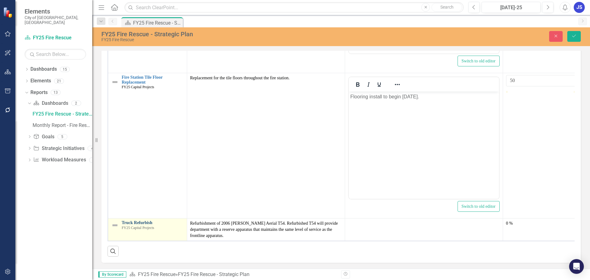
click at [143, 220] on link "Truck Refurbish" at bounding box center [153, 222] width 62 height 5
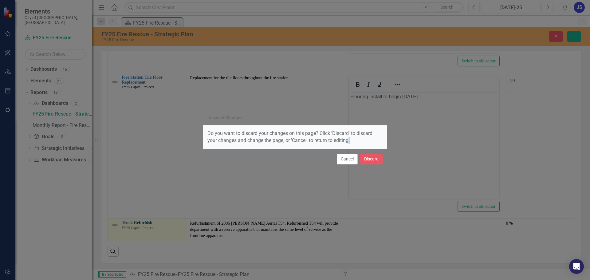
click at [143, 216] on div "Unsaved Changes Do you want to discard your changes on this page? Click 'Discar…" at bounding box center [295, 140] width 590 height 280
click at [349, 157] on button "Cancel" at bounding box center [347, 159] width 21 height 11
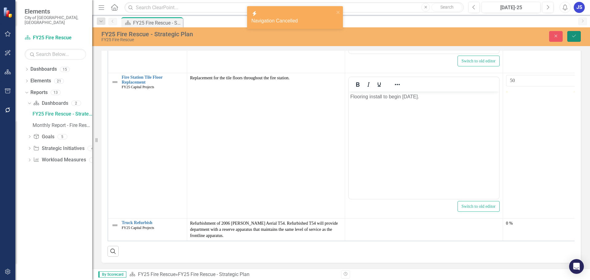
click at [574, 35] on icon "Save" at bounding box center [574, 36] width 6 height 4
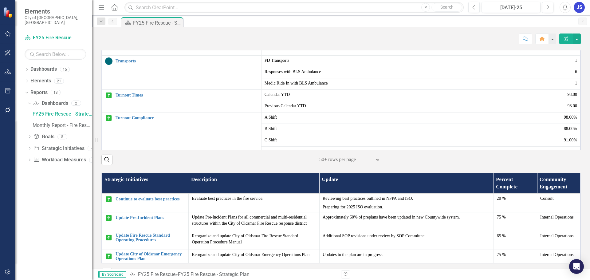
scroll to position [554, 0]
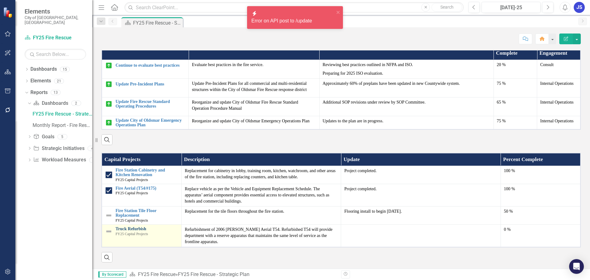
click at [131, 226] on link "Truck Refurbish" at bounding box center [146, 228] width 63 height 5
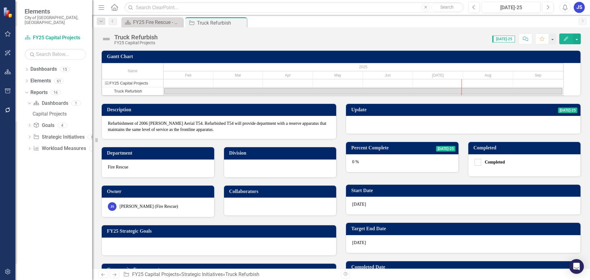
click at [394, 132] on div at bounding box center [463, 125] width 234 height 18
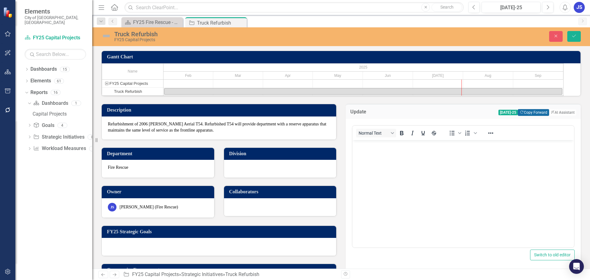
click at [517, 116] on button "Copy Forward Copy Forward" at bounding box center [532, 112] width 31 height 7
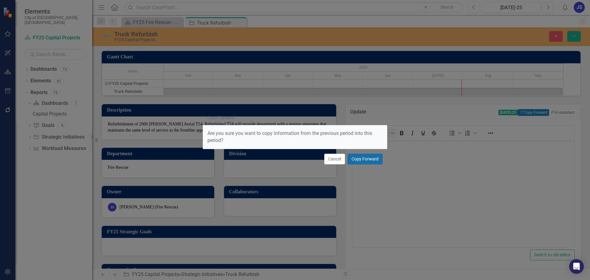
click at [362, 157] on button "Copy Forward" at bounding box center [364, 159] width 35 height 11
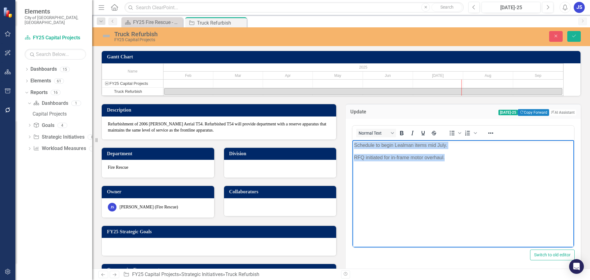
drag, startPoint x: 450, startPoint y: 156, endPoint x: 345, endPoint y: 144, distance: 105.8
click at [352, 144] on html "Schedule to begin Lealman items mid July. RFQ initiated for in-frame motor over…" at bounding box center [462, 186] width 221 height 92
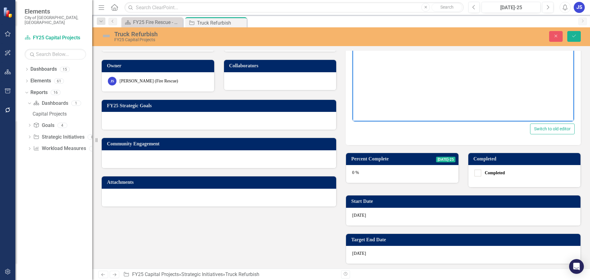
scroll to position [154, 0]
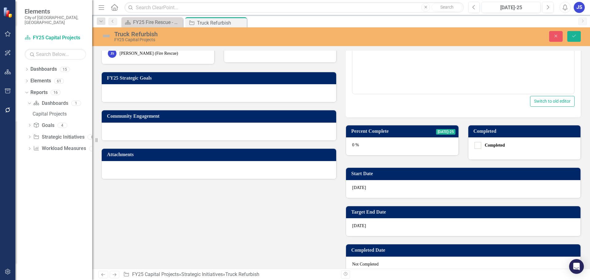
click at [376, 155] on div "0 %" at bounding box center [402, 146] width 112 height 18
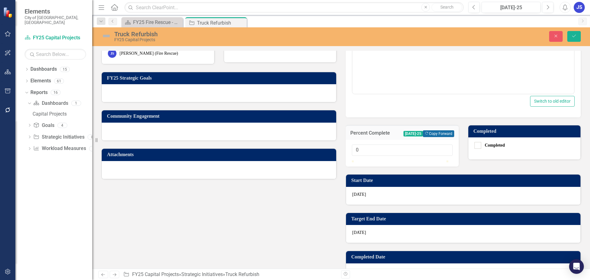
click at [428, 137] on button "Copy Forward Copy Forward" at bounding box center [437, 133] width 31 height 7
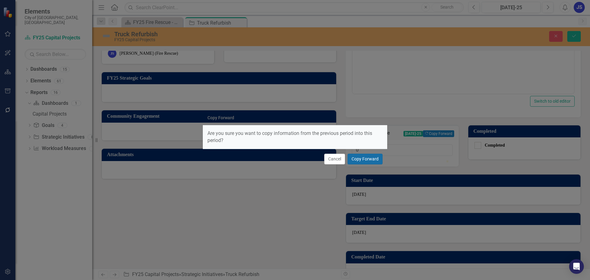
click at [360, 160] on button "Copy Forward" at bounding box center [364, 159] width 35 height 11
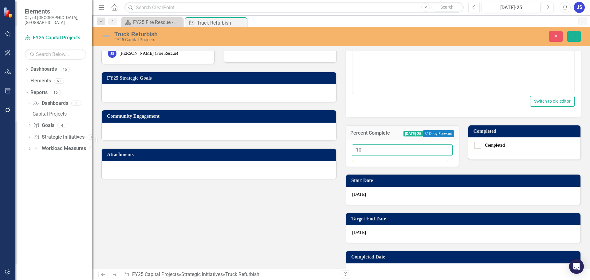
drag, startPoint x: 367, startPoint y: 160, endPoint x: 342, endPoint y: 160, distance: 24.9
click at [342, 160] on div "Percent Complete Jul-25 Copy Forward Copy Forward 10" at bounding box center [402, 141] width 122 height 49
type input "50"
click at [484, 180] on div "Update Jul-25 Copy Forward Copy Forward ClearPoint AI AI Assistant Normal Text …" at bounding box center [463, 131] width 244 height 377
click at [569, 36] on button "Save" at bounding box center [574, 36] width 14 height 11
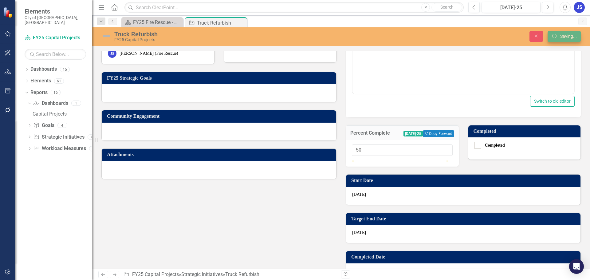
scroll to position [119, 0]
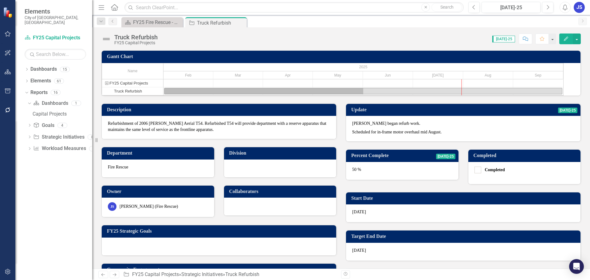
click at [0, 0] on div "Close" at bounding box center [0, 0] width 0 height 0
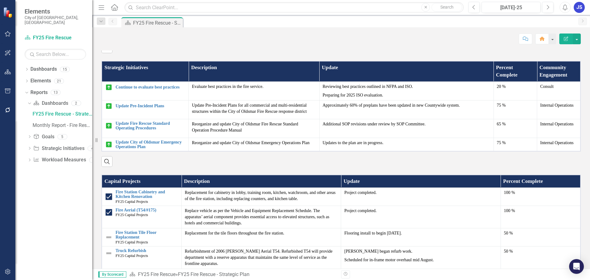
scroll to position [554, 0]
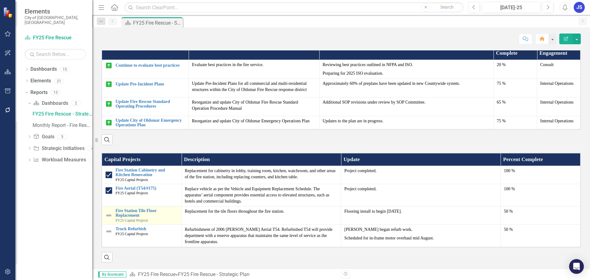
click at [109, 220] on div "Fire Station Tile Floor Replacement FY25 Capital Projects" at bounding box center [141, 215] width 73 height 14
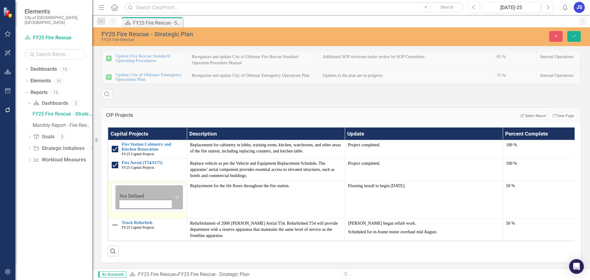
click at [174, 200] on icon "Expand" at bounding box center [177, 197] width 6 height 5
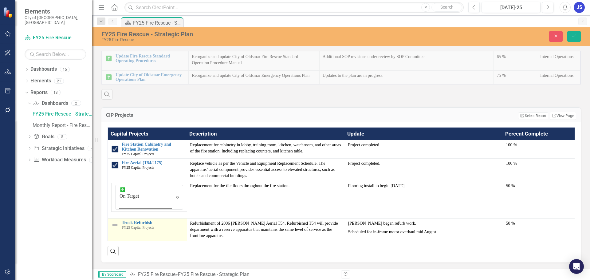
click at [114, 221] on img at bounding box center [114, 224] width 7 height 7
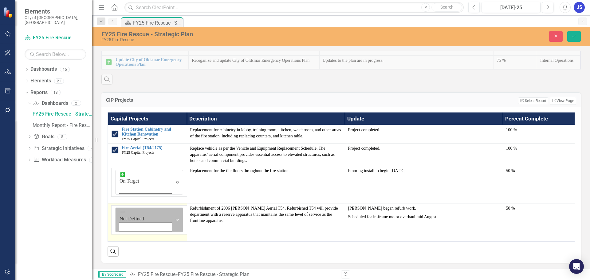
click at [174, 220] on icon "Expand" at bounding box center [177, 219] width 6 height 5
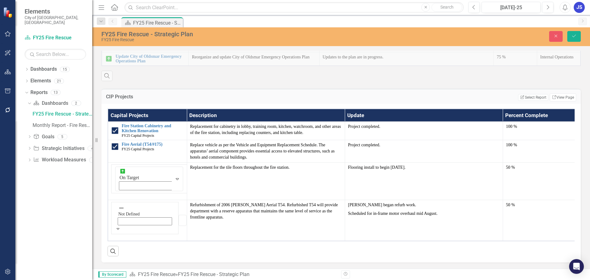
click at [570, 36] on button "Save" at bounding box center [574, 36] width 14 height 11
